Goal: Task Accomplishment & Management: Manage account settings

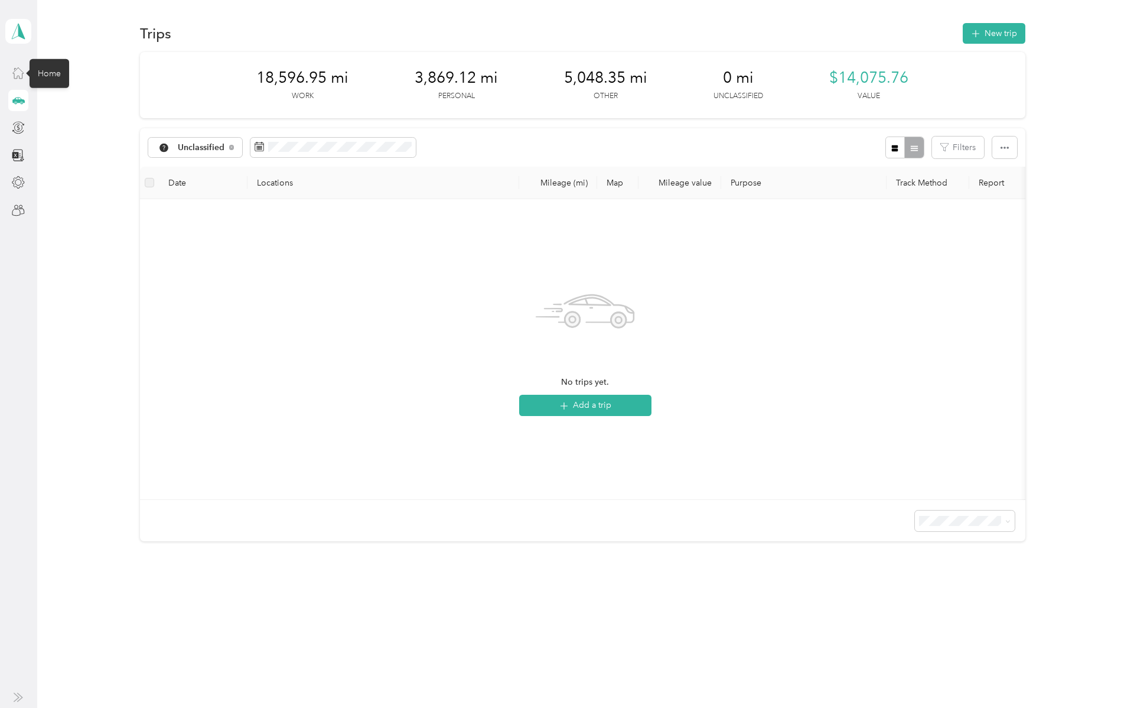
click at [20, 76] on icon at bounding box center [18, 72] width 13 height 13
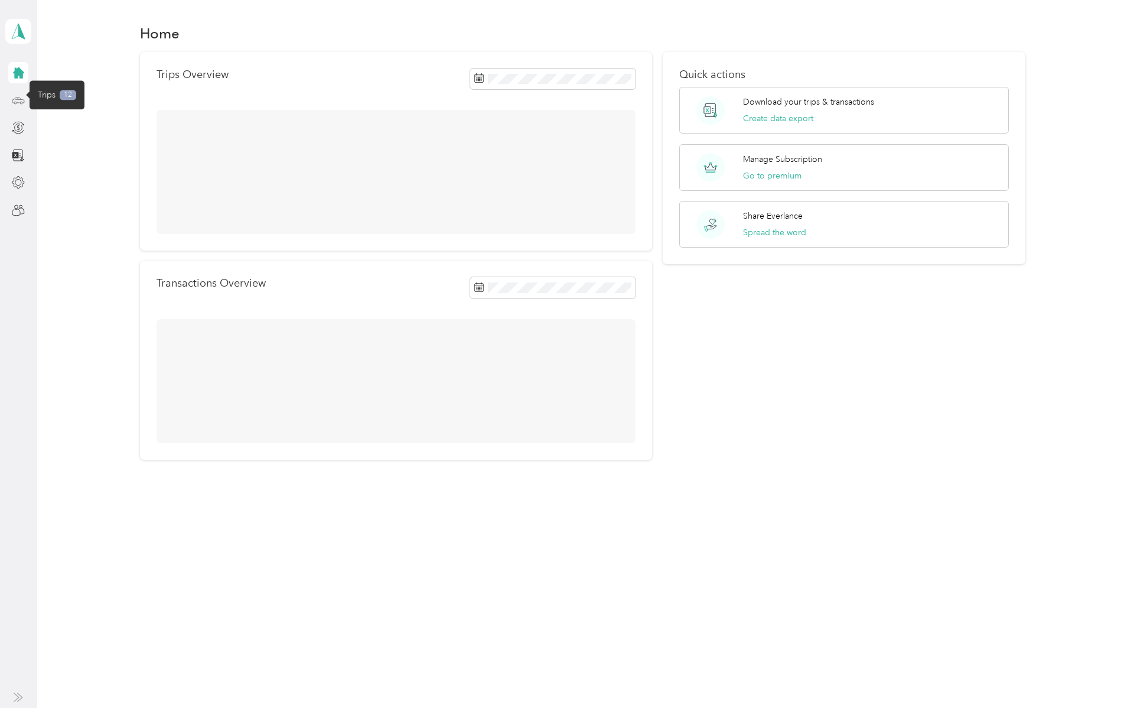
click at [20, 99] on icon at bounding box center [18, 100] width 13 height 13
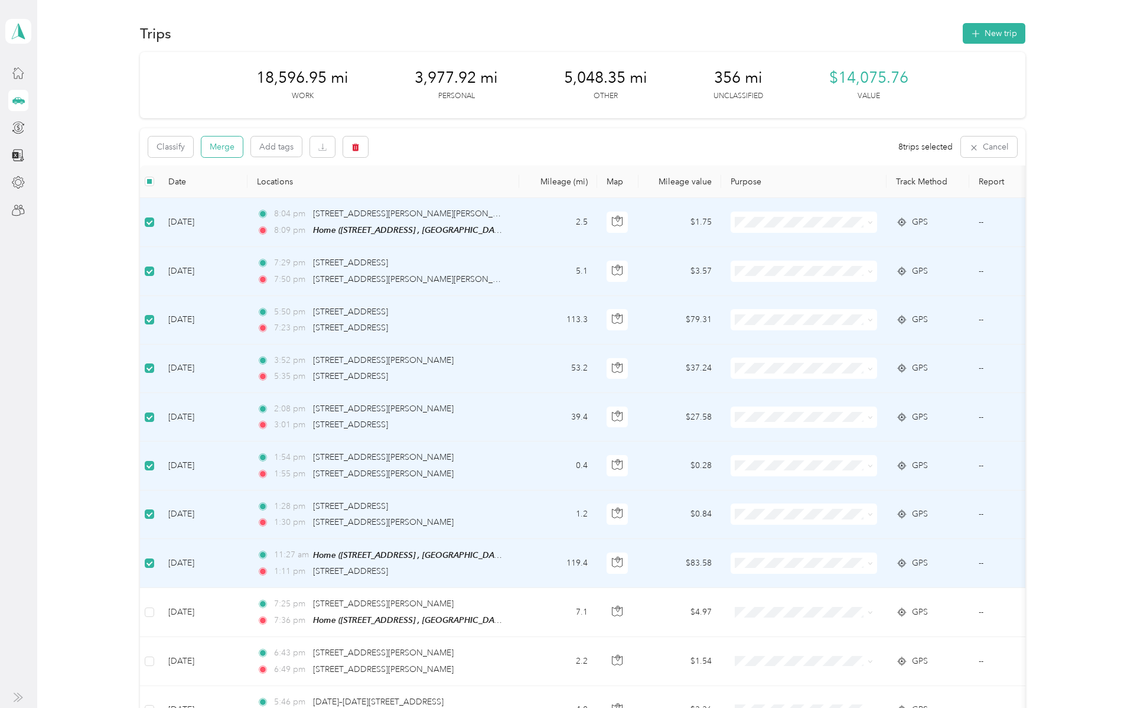
click at [223, 151] on button "Merge" at bounding box center [221, 146] width 41 height 21
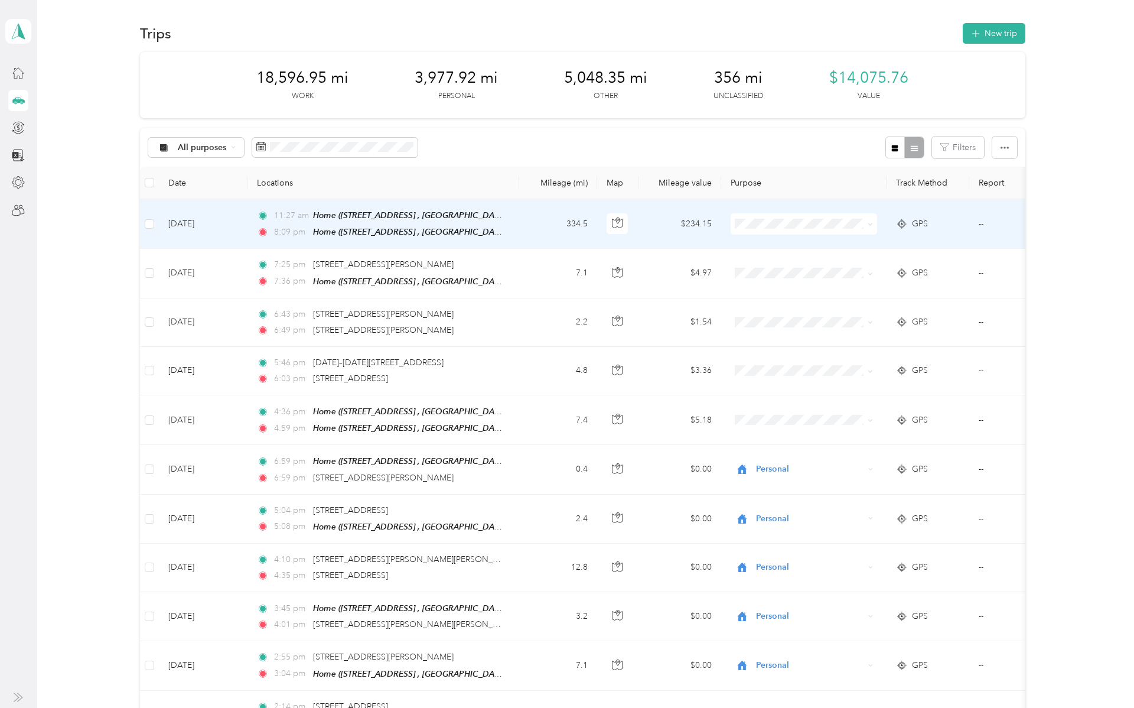
click at [389, 222] on div "Home ([STREET_ADDRESS] , [GEOGRAPHIC_DATA], [GEOGRAPHIC_DATA])" at bounding box center [409, 216] width 192 height 14
click at [198, 216] on td "[DATE]" at bounding box center [203, 224] width 89 height 50
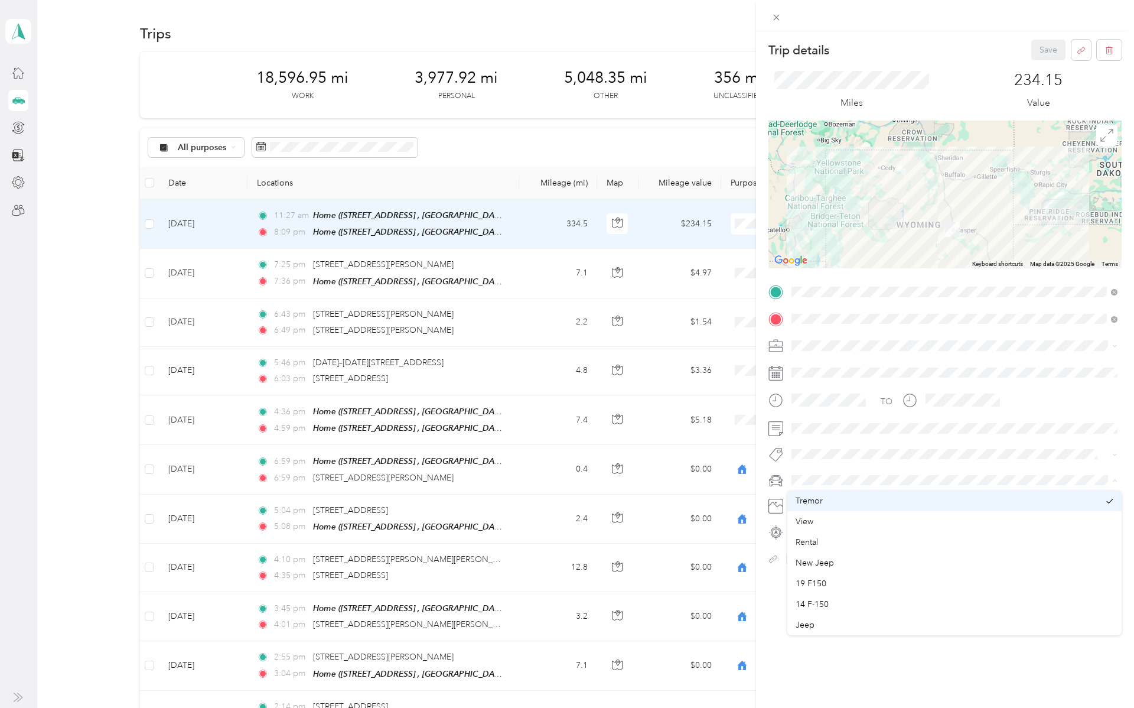
click at [834, 569] on li "New Jeep" at bounding box center [954, 562] width 334 height 21
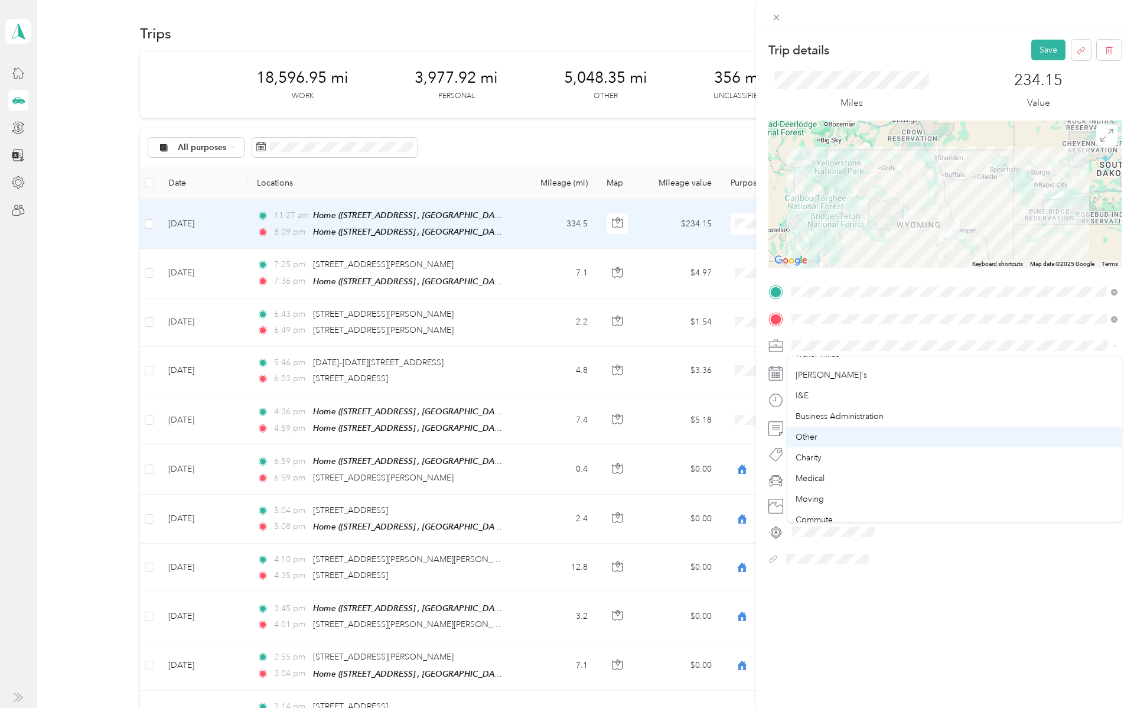
scroll to position [62, 0]
click at [826, 465] on div "Medical" at bounding box center [955, 470] width 318 height 12
click at [1047, 47] on button "Save" at bounding box center [1048, 50] width 34 height 21
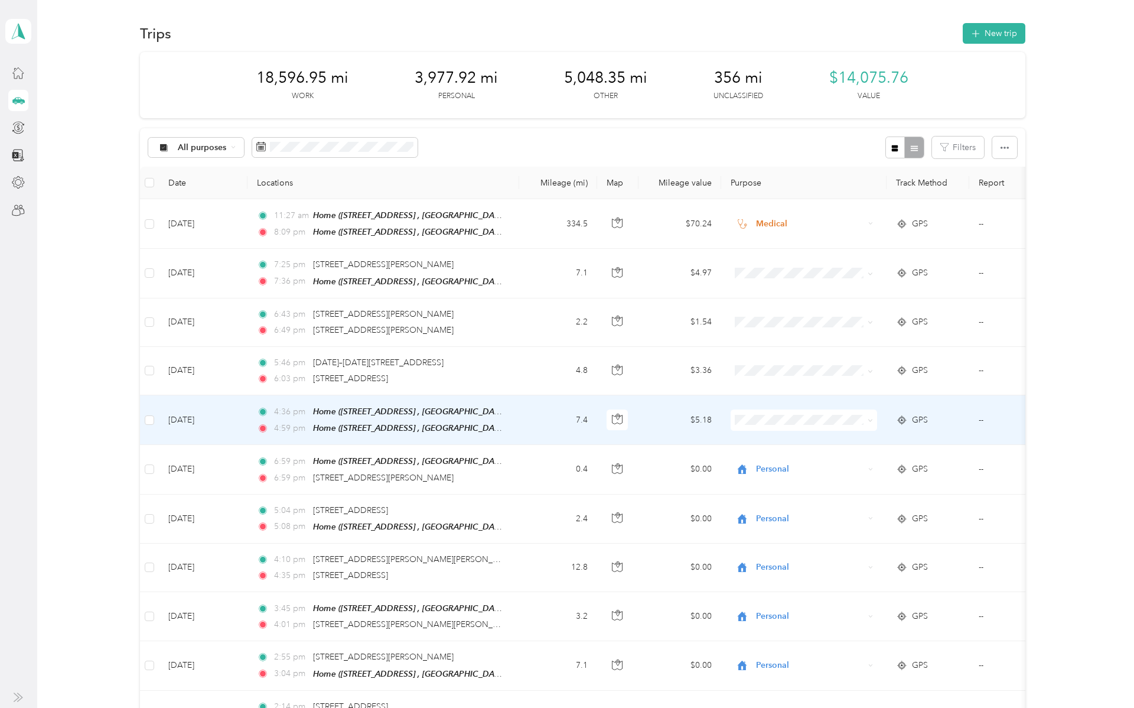
click at [201, 416] on td "[DATE]" at bounding box center [203, 420] width 89 height 50
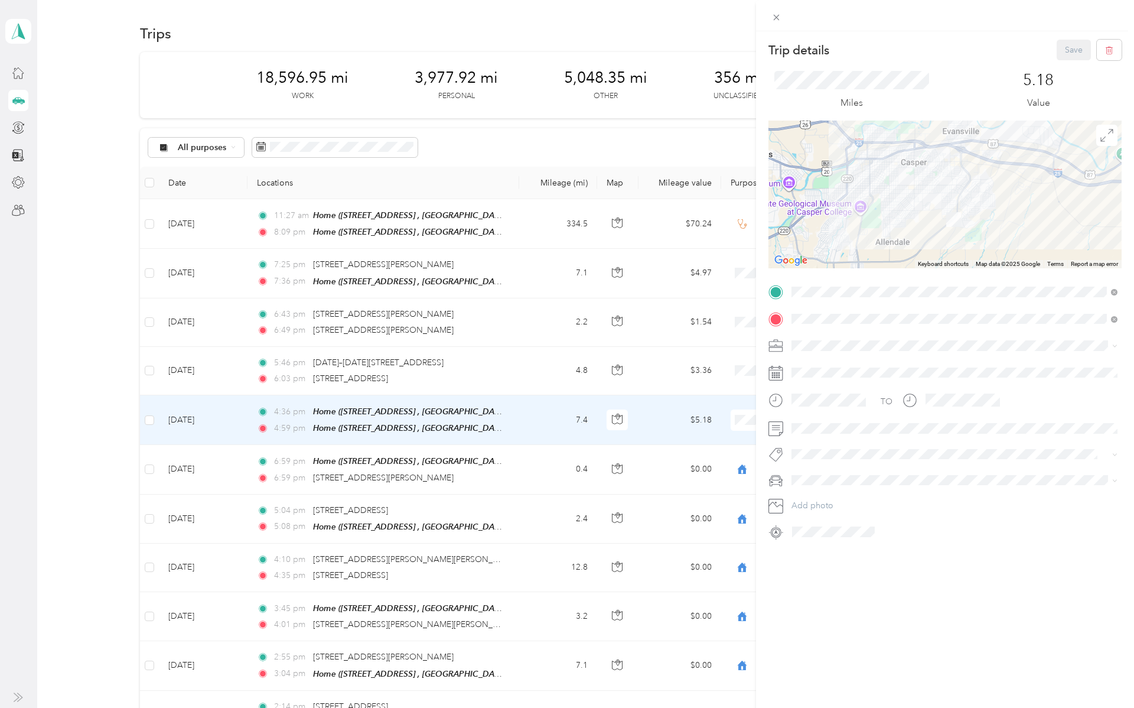
click at [806, 474] on span at bounding box center [954, 480] width 334 height 19
click at [820, 563] on span "New Jeep" at bounding box center [815, 563] width 38 height 10
click at [819, 389] on li "Personal" at bounding box center [954, 387] width 334 height 21
click at [1076, 55] on button "Save" at bounding box center [1074, 50] width 34 height 21
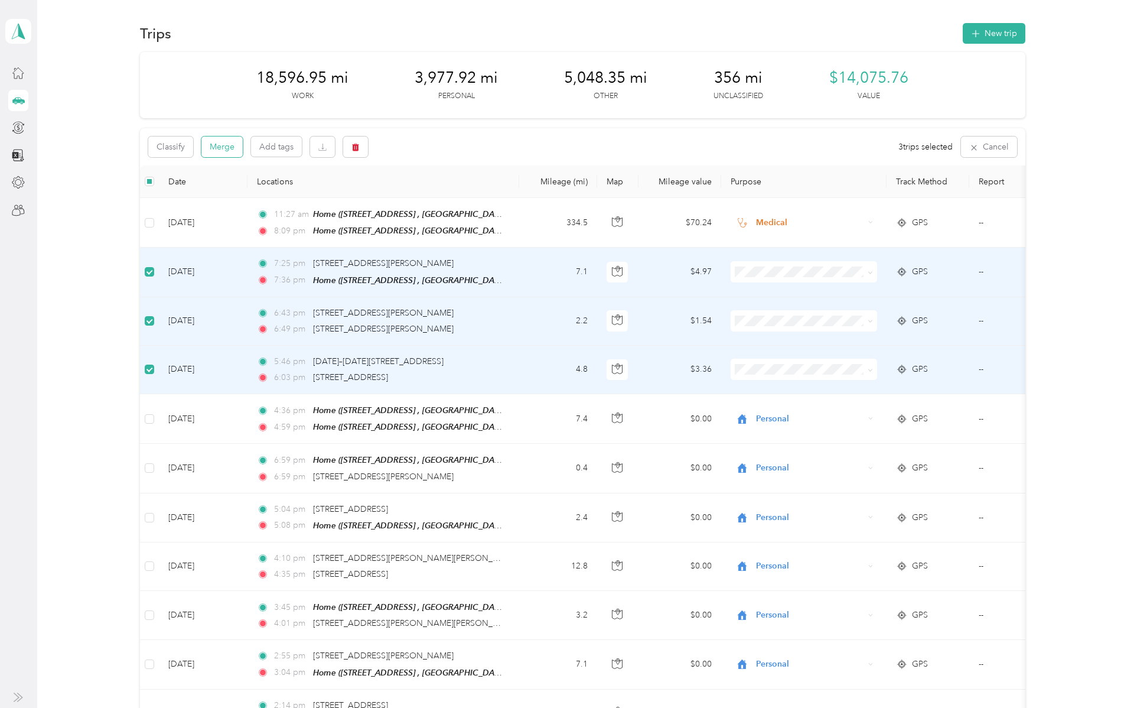
click at [226, 147] on button "Merge" at bounding box center [221, 146] width 41 height 21
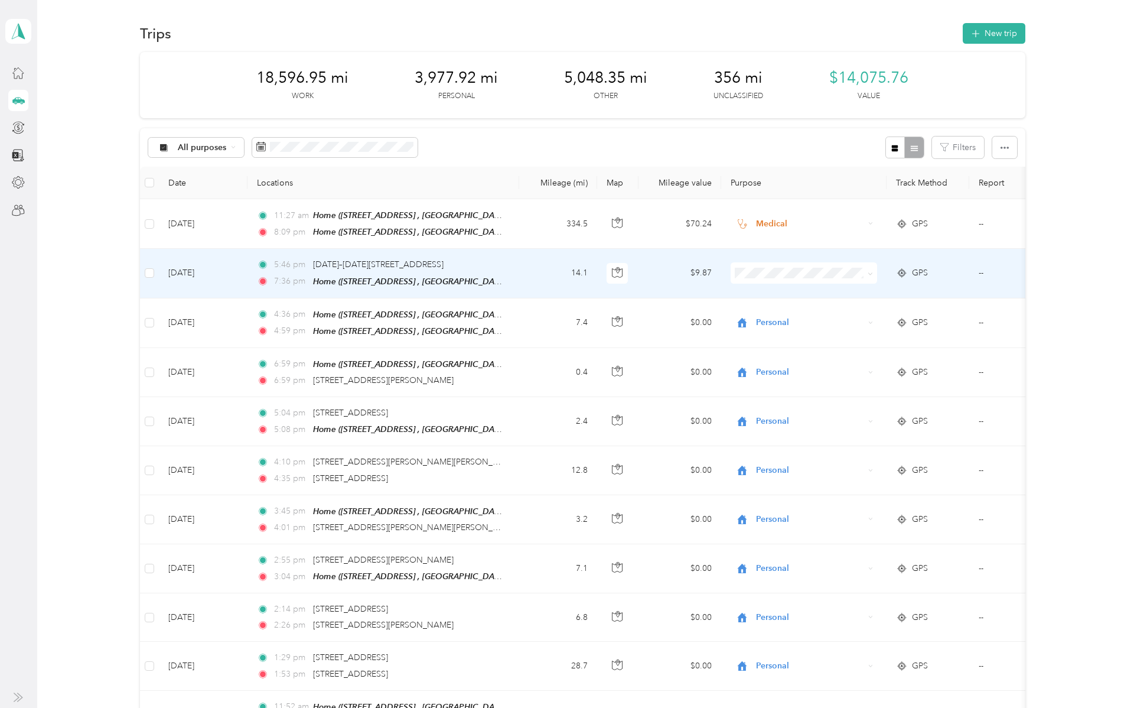
click at [207, 272] on td "[DATE]" at bounding box center [203, 273] width 89 height 49
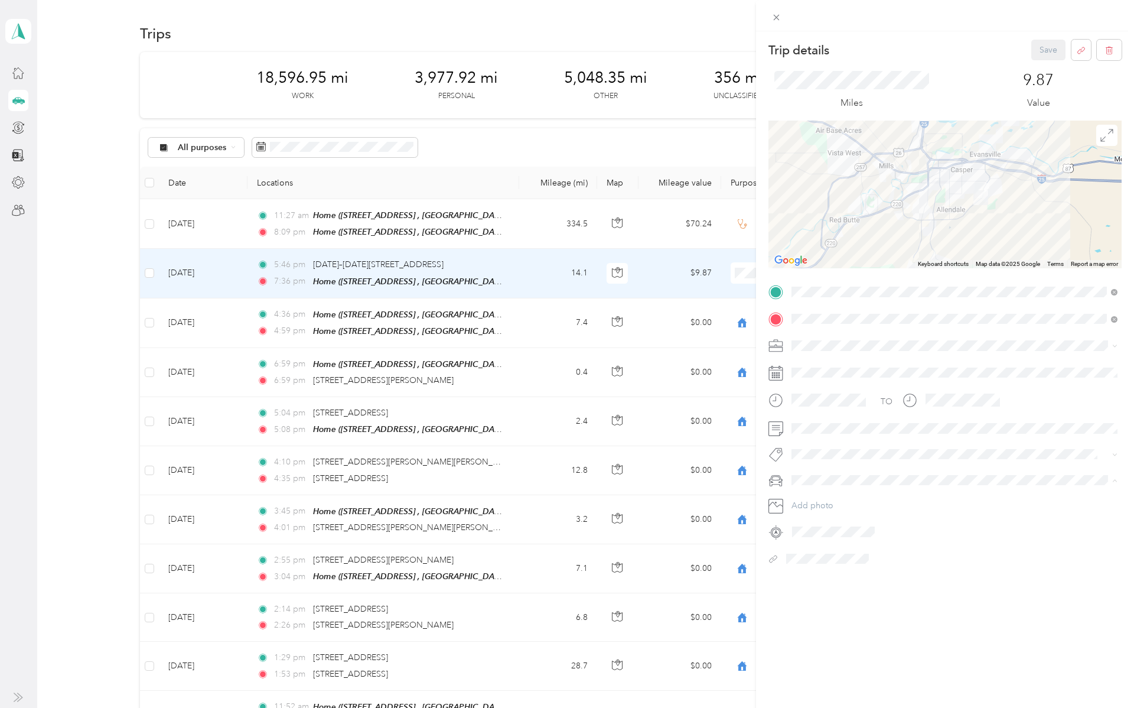
click at [811, 545] on span "Rental" at bounding box center [807, 542] width 22 height 10
click at [819, 564] on span "New Jeep" at bounding box center [815, 563] width 38 height 10
click at [817, 513] on div "Charity" at bounding box center [955, 511] width 318 height 12
click at [1045, 56] on button "Save" at bounding box center [1048, 50] width 34 height 21
